Goal: Task Accomplishment & Management: Complete application form

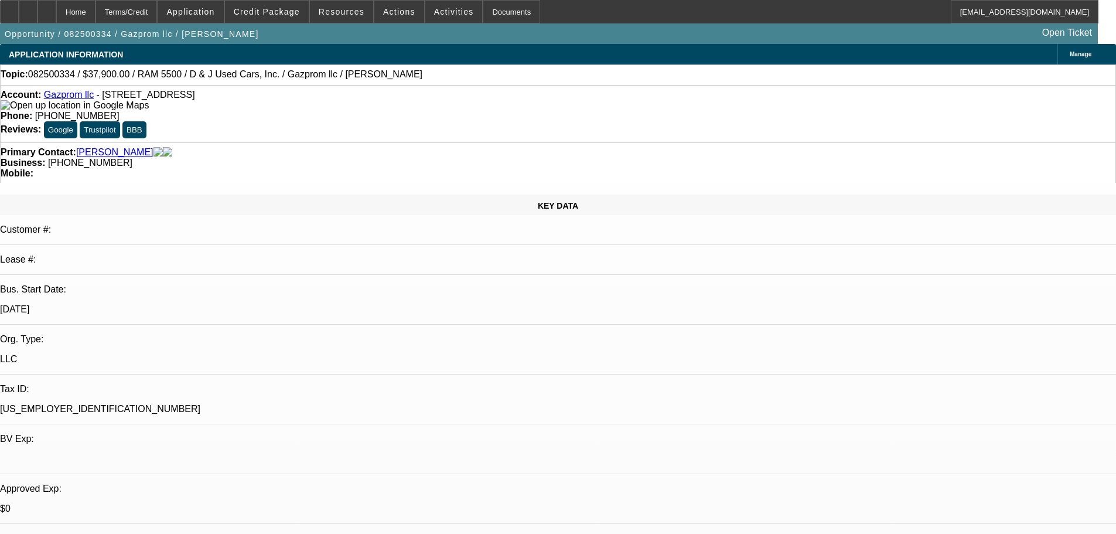
select select "0"
select select "0.1"
select select "4"
select select "0"
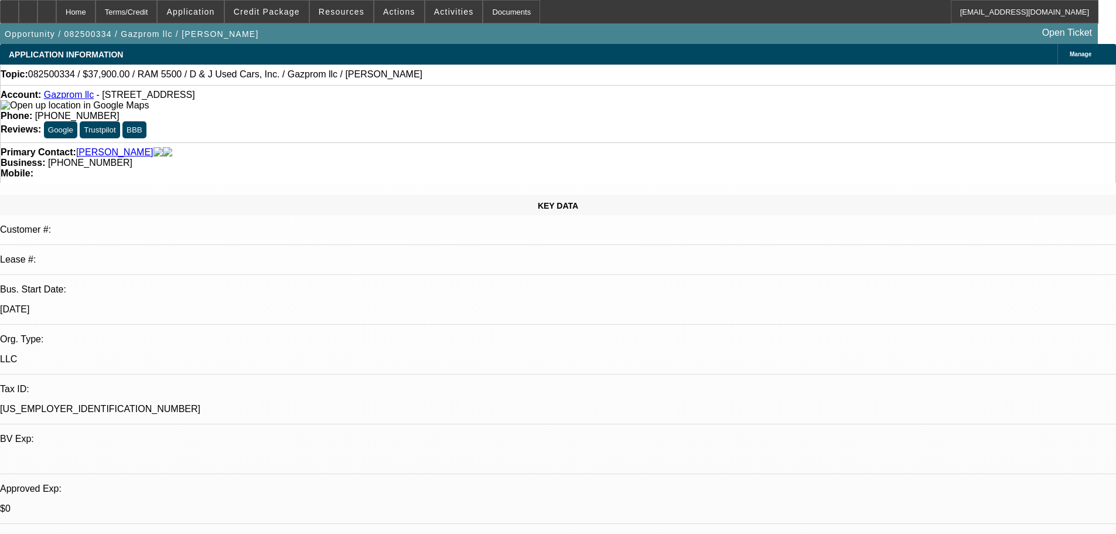
select select "0"
select select "0.1"
select select "4"
select select "0"
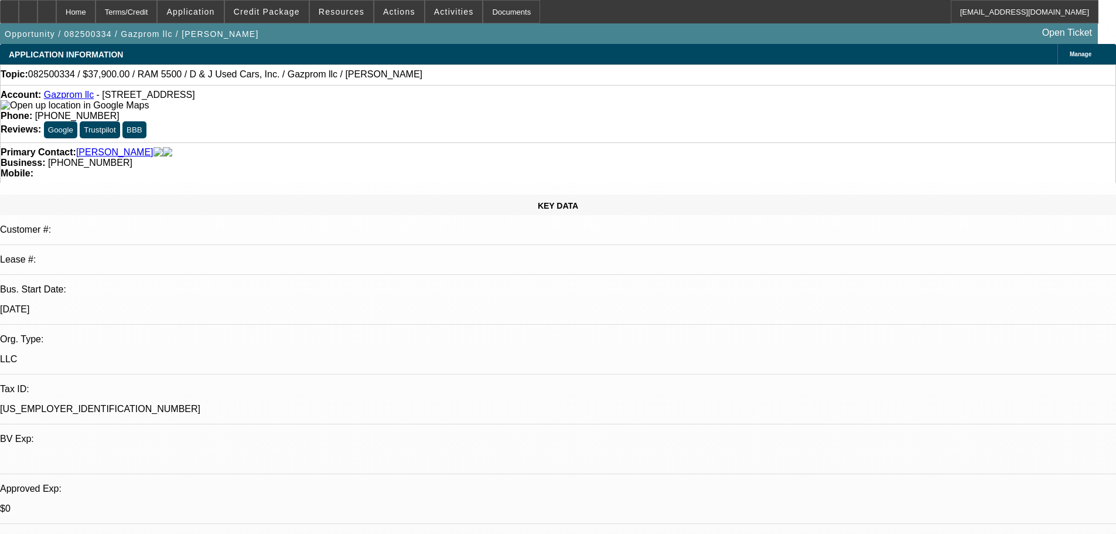
select select "0.1"
select select "4"
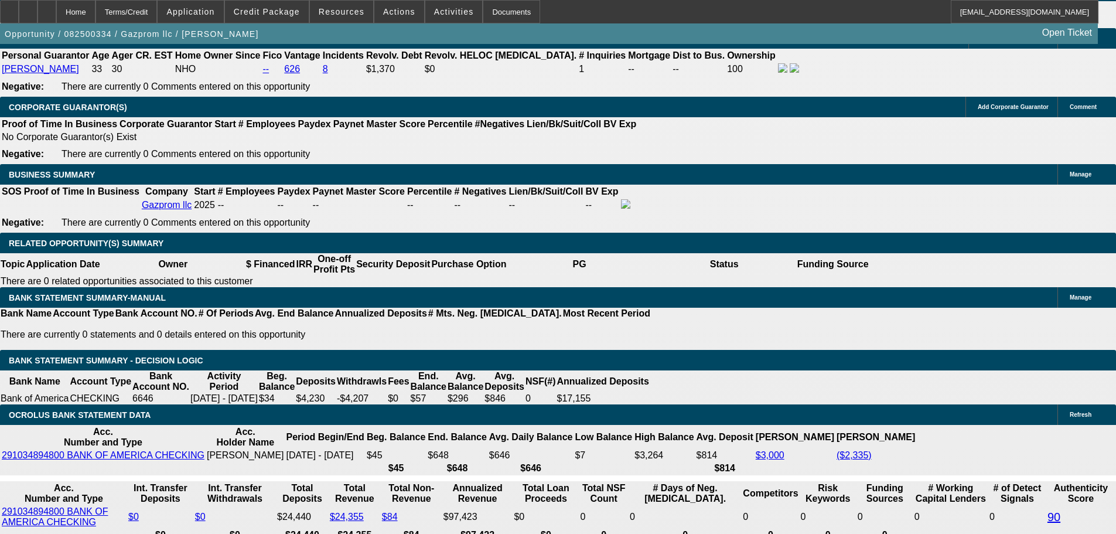
scroll to position [1933, 0]
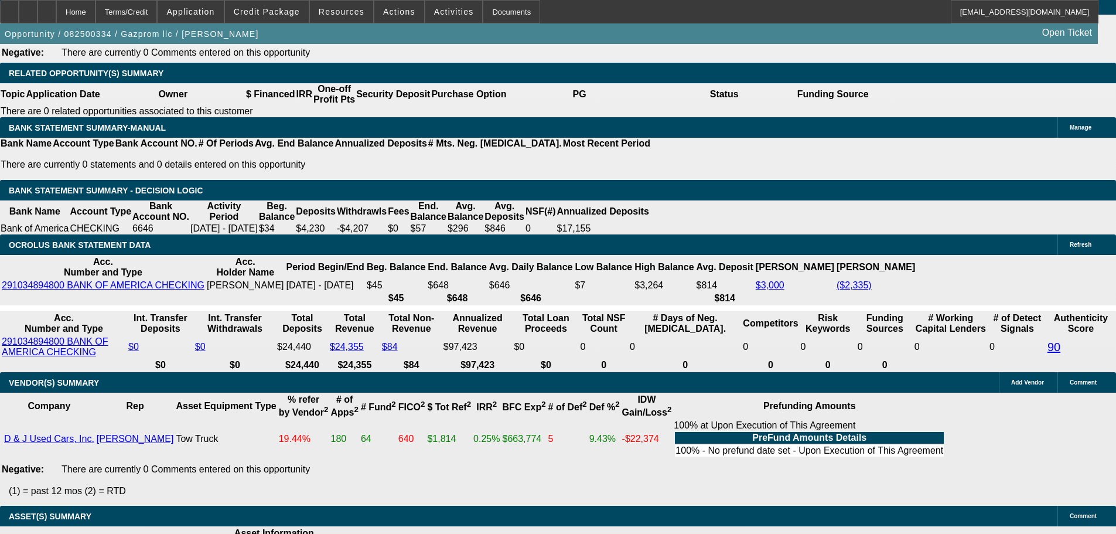
scroll to position [2050, 0]
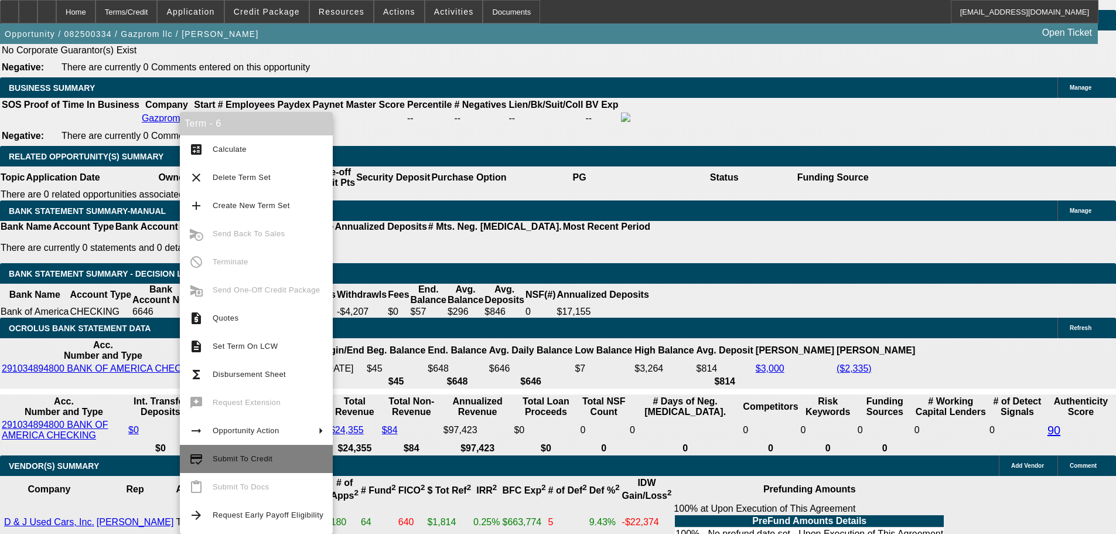
click at [281, 456] on span "Submit To Credit" at bounding box center [268, 459] width 111 height 14
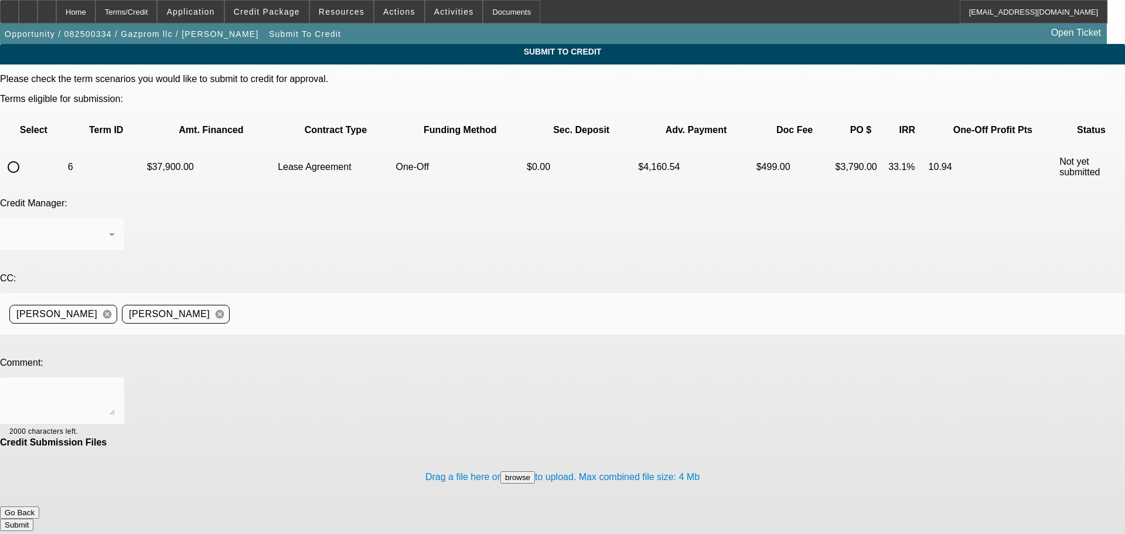
click at [25, 155] on input "radio" at bounding box center [13, 166] width 23 height 23
radio input "true"
click at [115, 387] on textarea at bounding box center [61, 401] width 105 height 28
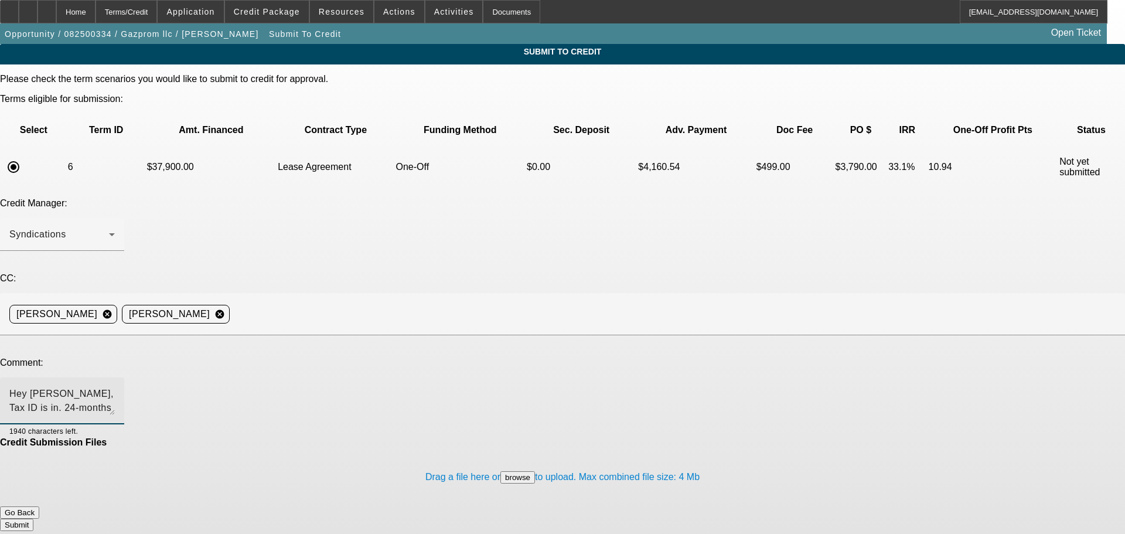
type textarea "Hey [PERSON_NAME], Tax ID is in. 24-months works too. Thanks, [PERSON_NAME]."
click at [33, 518] on button "Submit" at bounding box center [16, 524] width 33 height 12
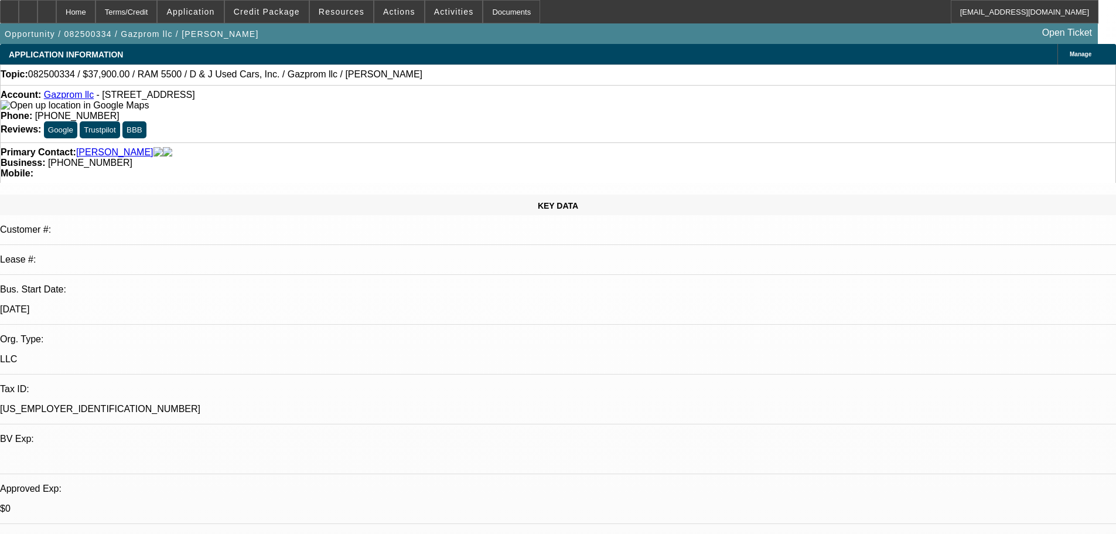
select select "0"
select select "0.1"
select select "4"
select select "0"
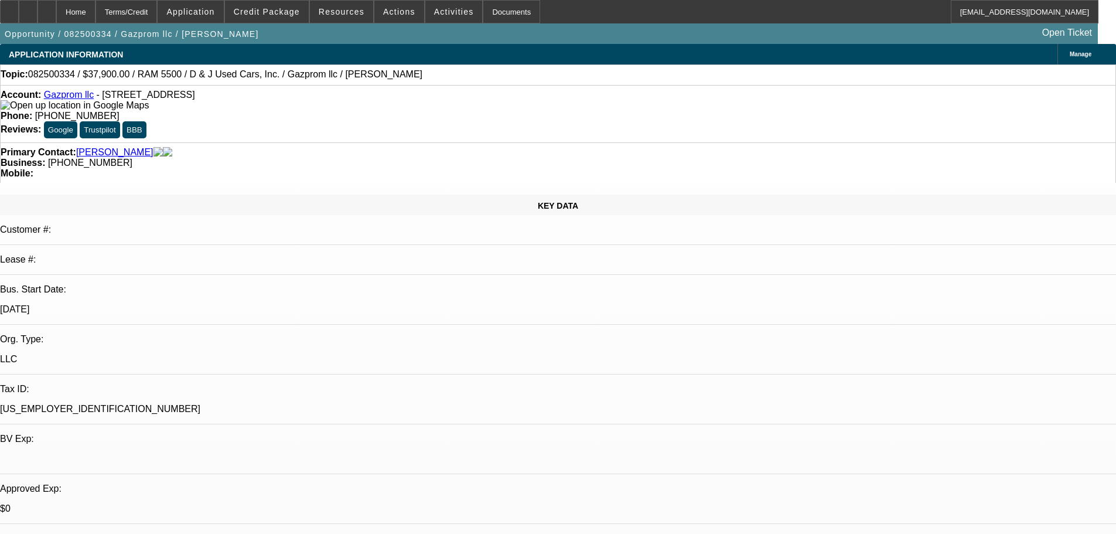
select select "0"
select select "0.1"
select select "4"
select select "0"
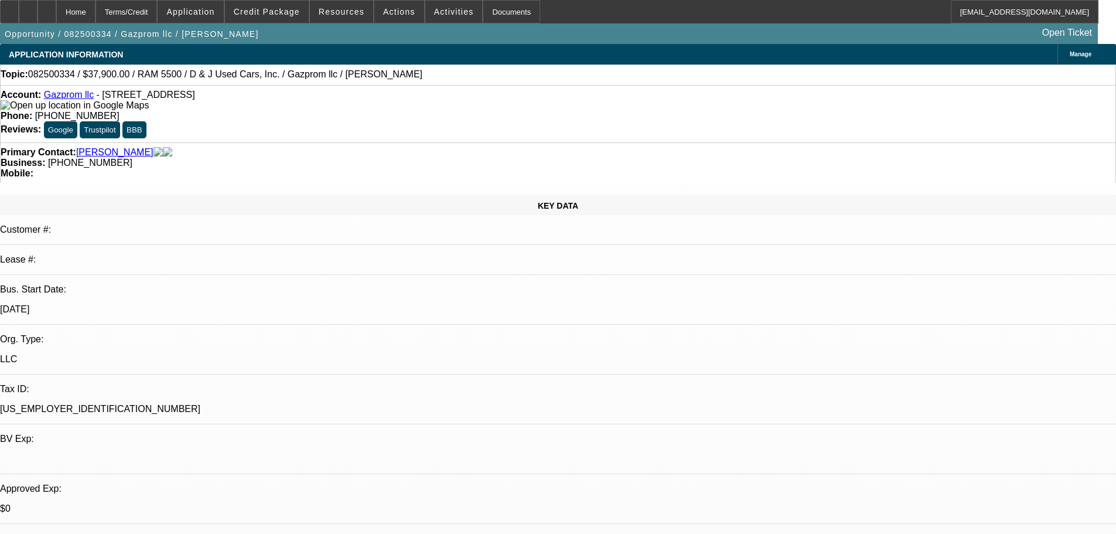
select select "0.1"
select select "4"
